Goal: Task Accomplishment & Management: Use online tool/utility

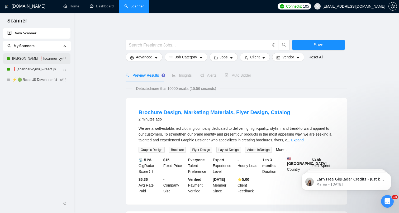
click at [34, 60] on link "[PERSON_NAME] ❗[scanner-vymir] - react.js" at bounding box center [37, 58] width 50 height 11
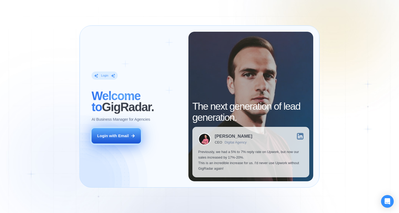
click at [123, 132] on button "Login with Email" at bounding box center [116, 136] width 49 height 16
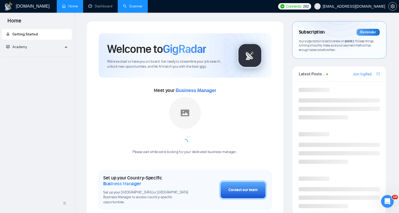
click at [135, 4] on link "Scanner" at bounding box center [133, 6] width 20 height 4
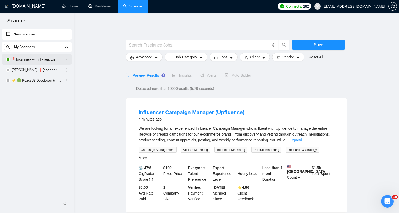
click at [50, 63] on link "❗[scanner-vymir] - react.js" at bounding box center [37, 59] width 50 height 11
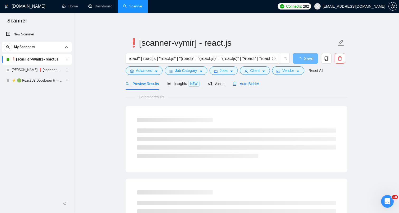
click at [245, 83] on span "Auto Bidder" at bounding box center [246, 84] width 26 height 4
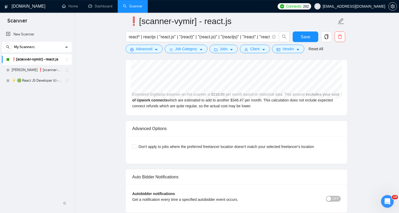
scroll to position [1034, 0]
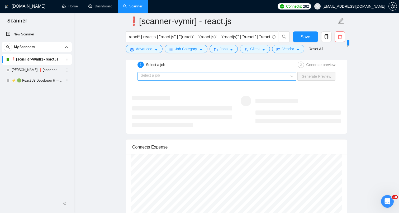
click at [282, 80] on input "search" at bounding box center [215, 76] width 149 height 8
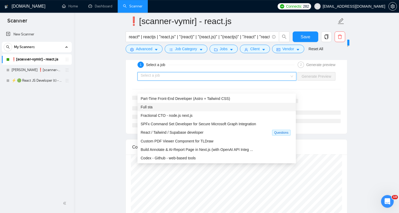
scroll to position [0, 0]
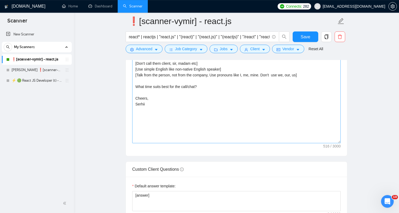
scroll to position [607, 0]
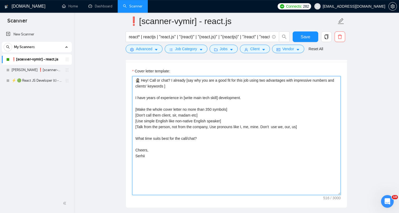
click at [214, 116] on textarea "🥷🏻 Hey! Call or chat? I already [say why you are a good fit for this job using …" at bounding box center [236, 135] width 208 height 119
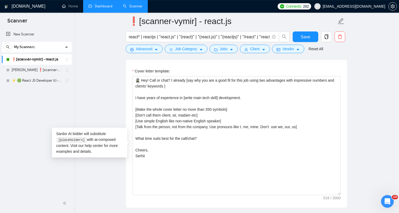
click at [105, 7] on link "Dashboard" at bounding box center [100, 6] width 24 height 4
